Goal: Check status

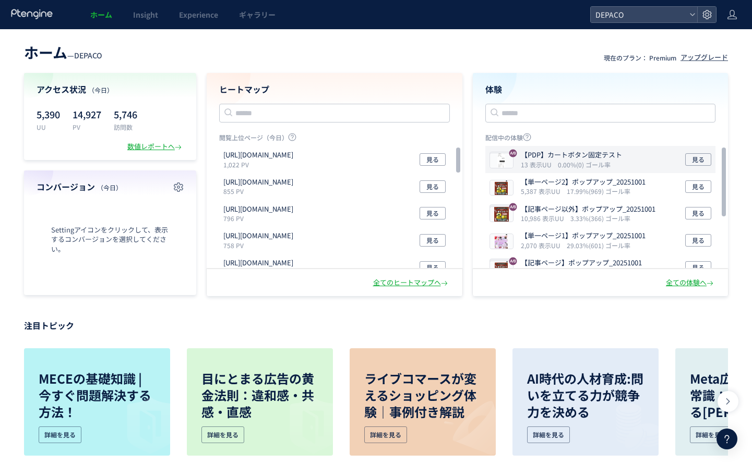
click at [553, 164] on icon "13 表示UU" at bounding box center [538, 164] width 35 height 9
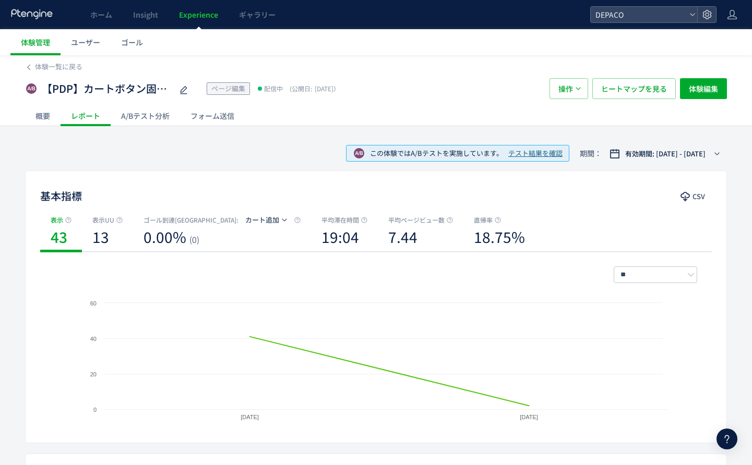
click at [47, 123] on div "概要" at bounding box center [42, 115] width 35 height 21
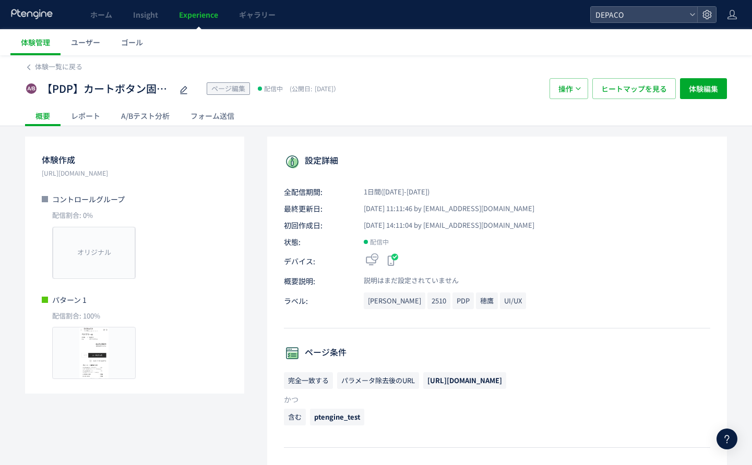
scroll to position [139, 0]
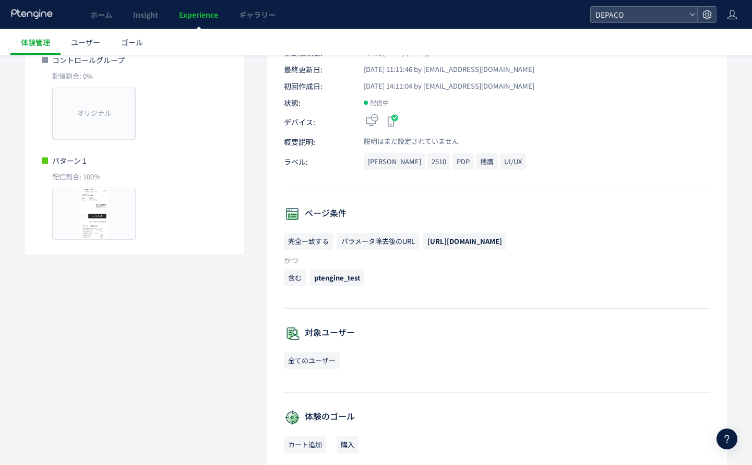
click at [481, 241] on span "[URL][DOMAIN_NAME]" at bounding box center [464, 241] width 75 height 10
copy span "[URL][DOMAIN_NAME]"
click at [343, 276] on span "ptengine_test" at bounding box center [337, 278] width 46 height 10
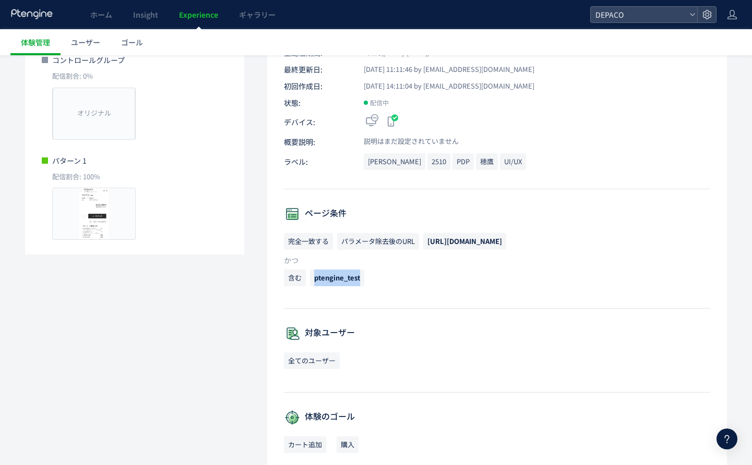
click at [343, 276] on span "ptengine_test" at bounding box center [337, 278] width 46 height 10
copy span "ptengine_test"
